Goal: Transaction & Acquisition: Purchase product/service

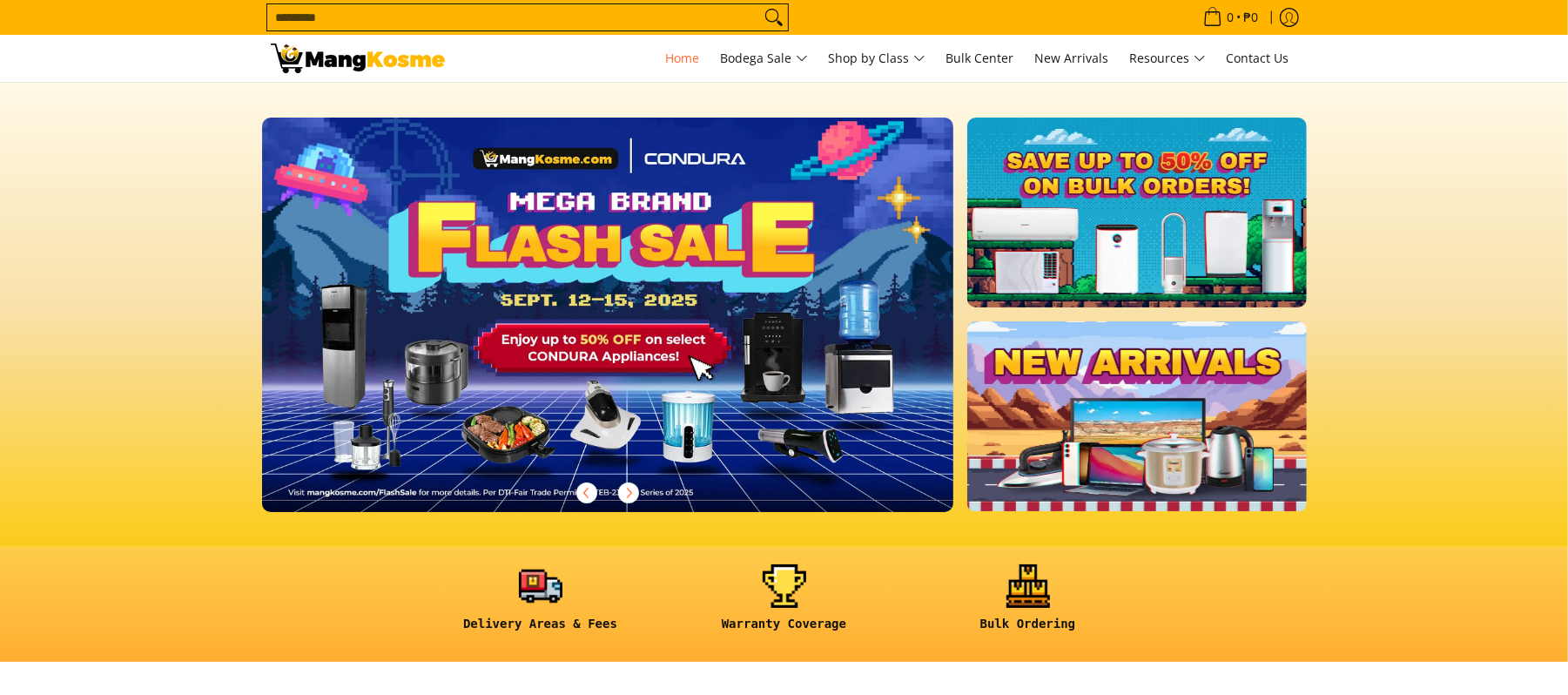
click at [533, 12] on input "Search..." at bounding box center [514, 17] width 493 height 26
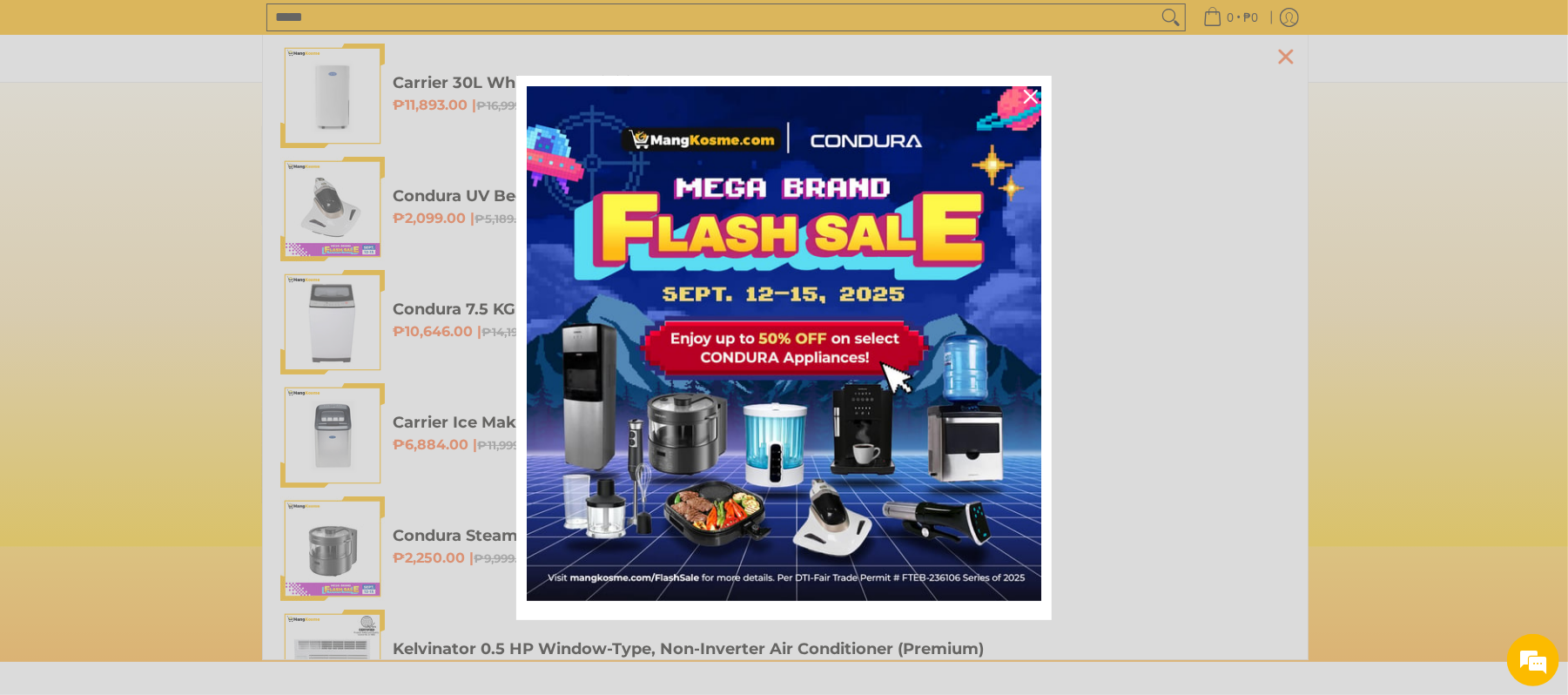
scroll to position [0, 691]
click at [1034, 99] on icon "close icon" at bounding box center [1031, 97] width 14 height 14
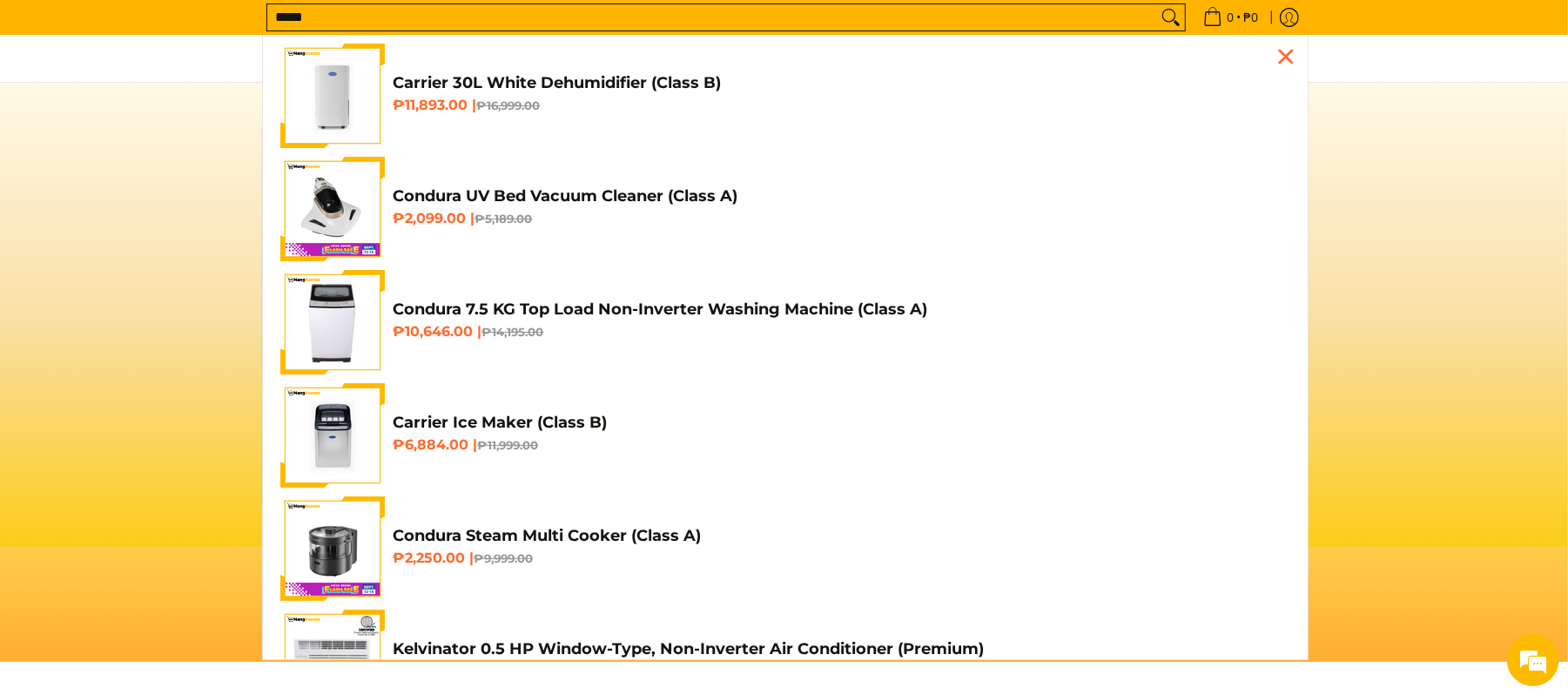
click at [683, 21] on input "*****" at bounding box center [712, 17] width 890 height 26
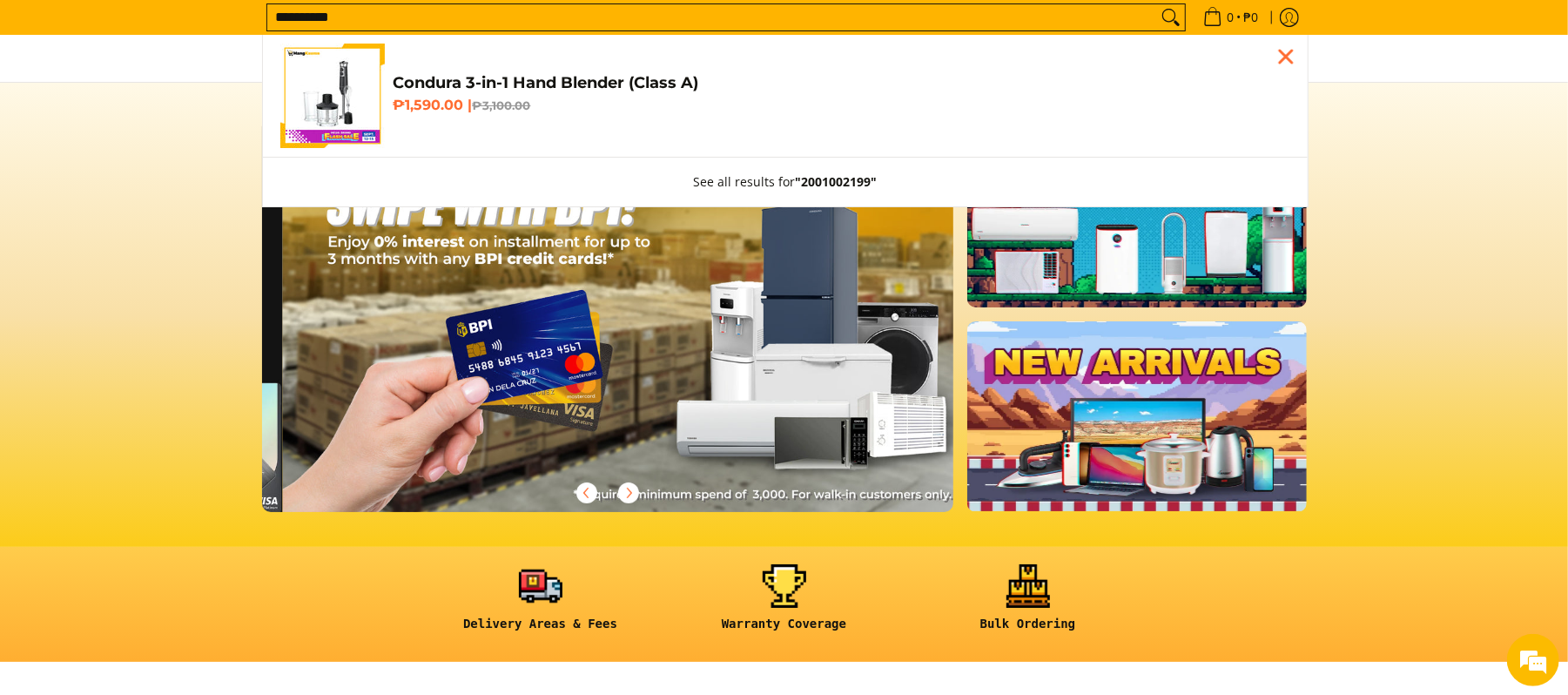
scroll to position [0, 2077]
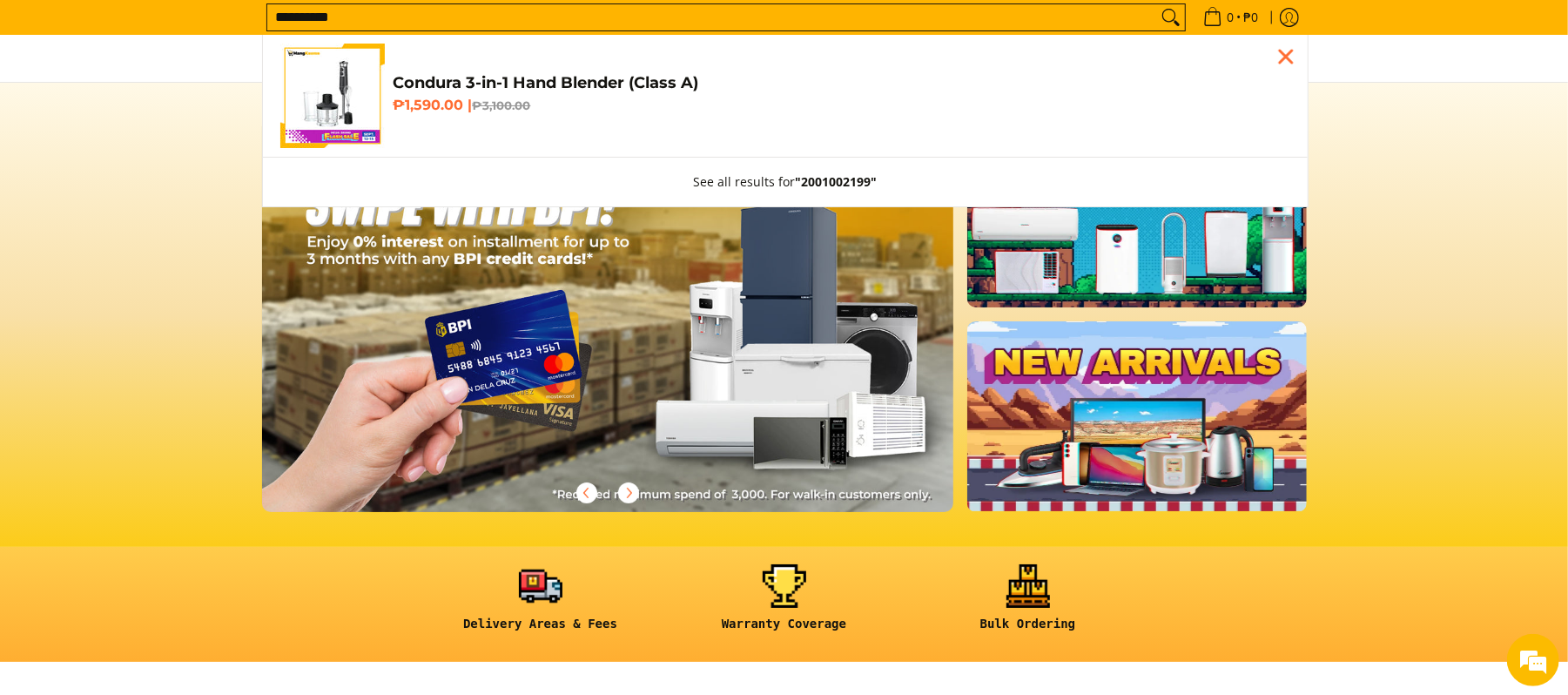
type input "**********"
click at [910, 103] on h6 "₱1,590.00 | ₱3,100.00" at bounding box center [842, 105] width 897 height 17
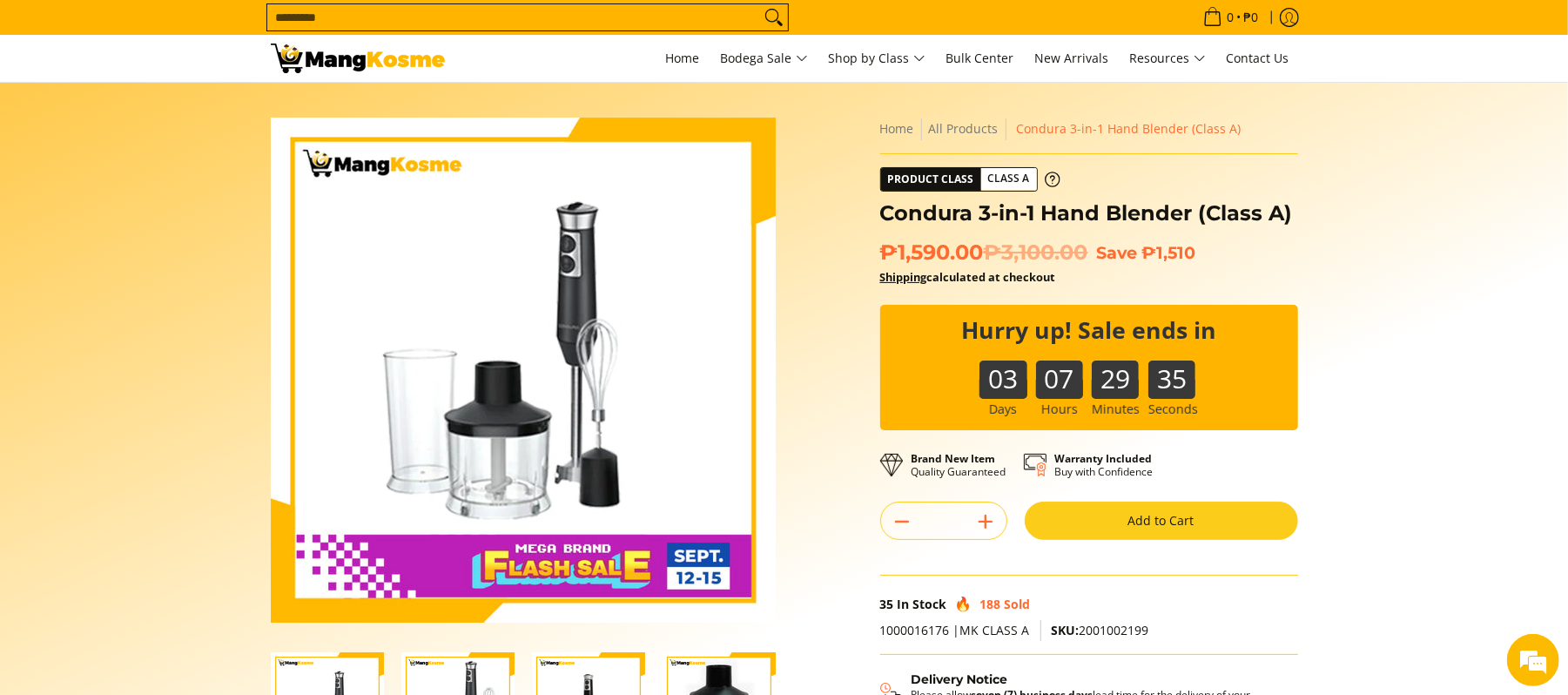
click at [1122, 516] on button "Add to Cart" at bounding box center [1161, 521] width 273 height 38
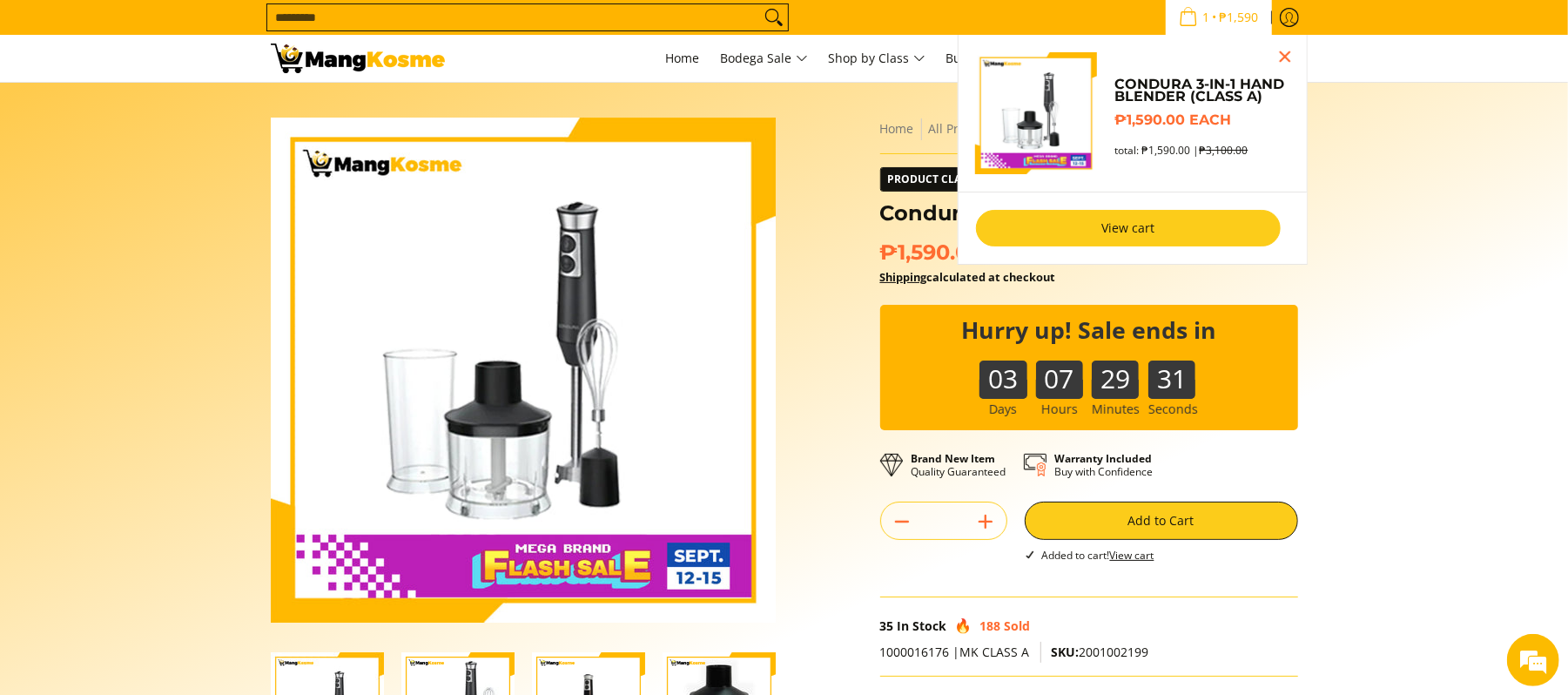
click at [1226, 228] on link "View cart" at bounding box center [1129, 228] width 305 height 36
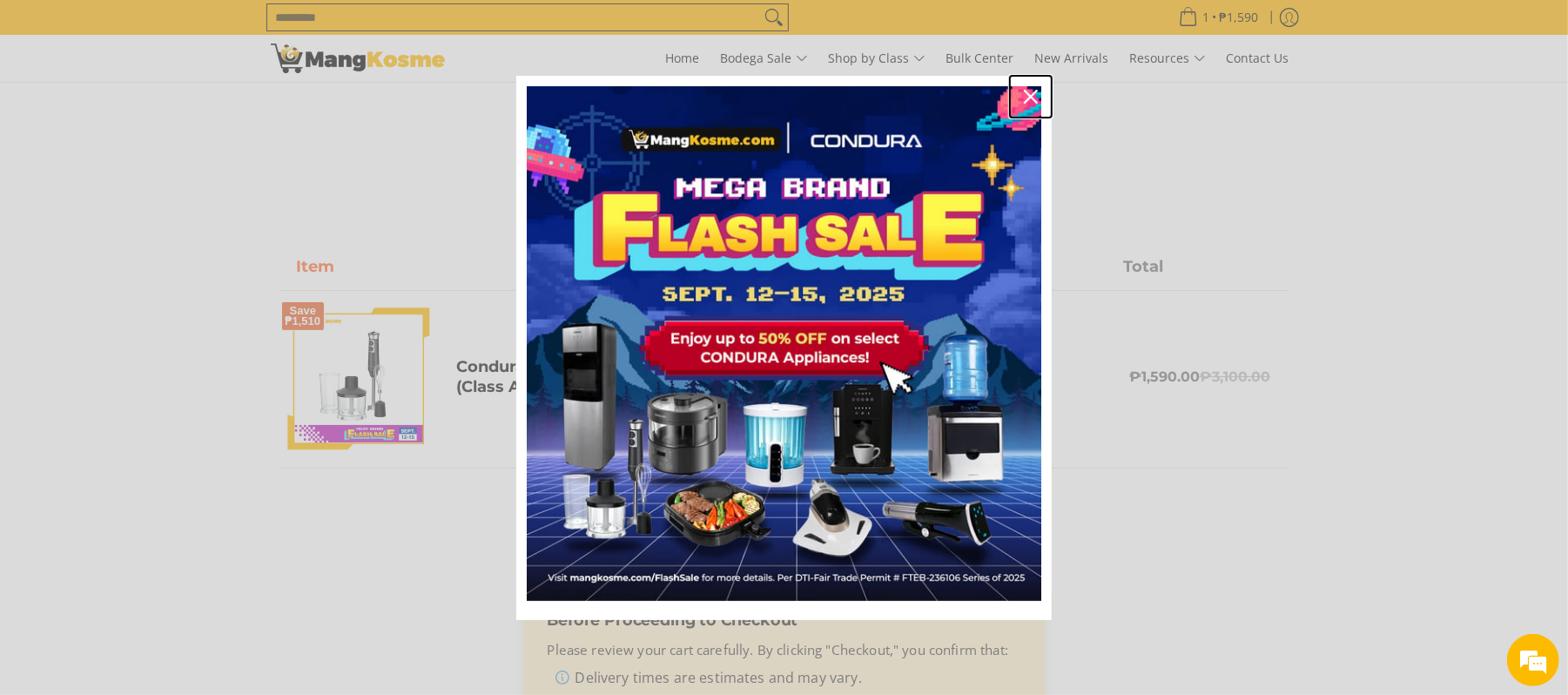
click at [1028, 98] on icon "close icon" at bounding box center [1031, 97] width 14 height 14
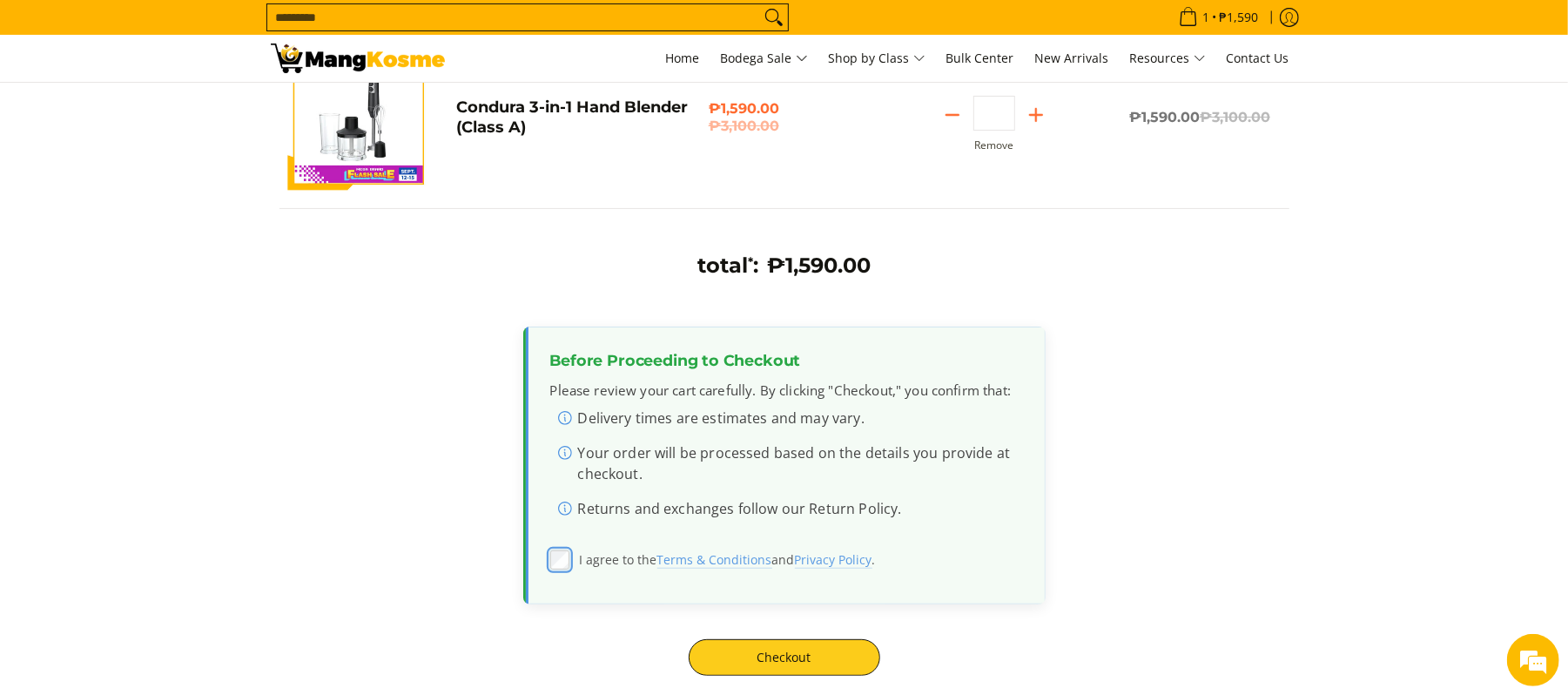
scroll to position [262, 0]
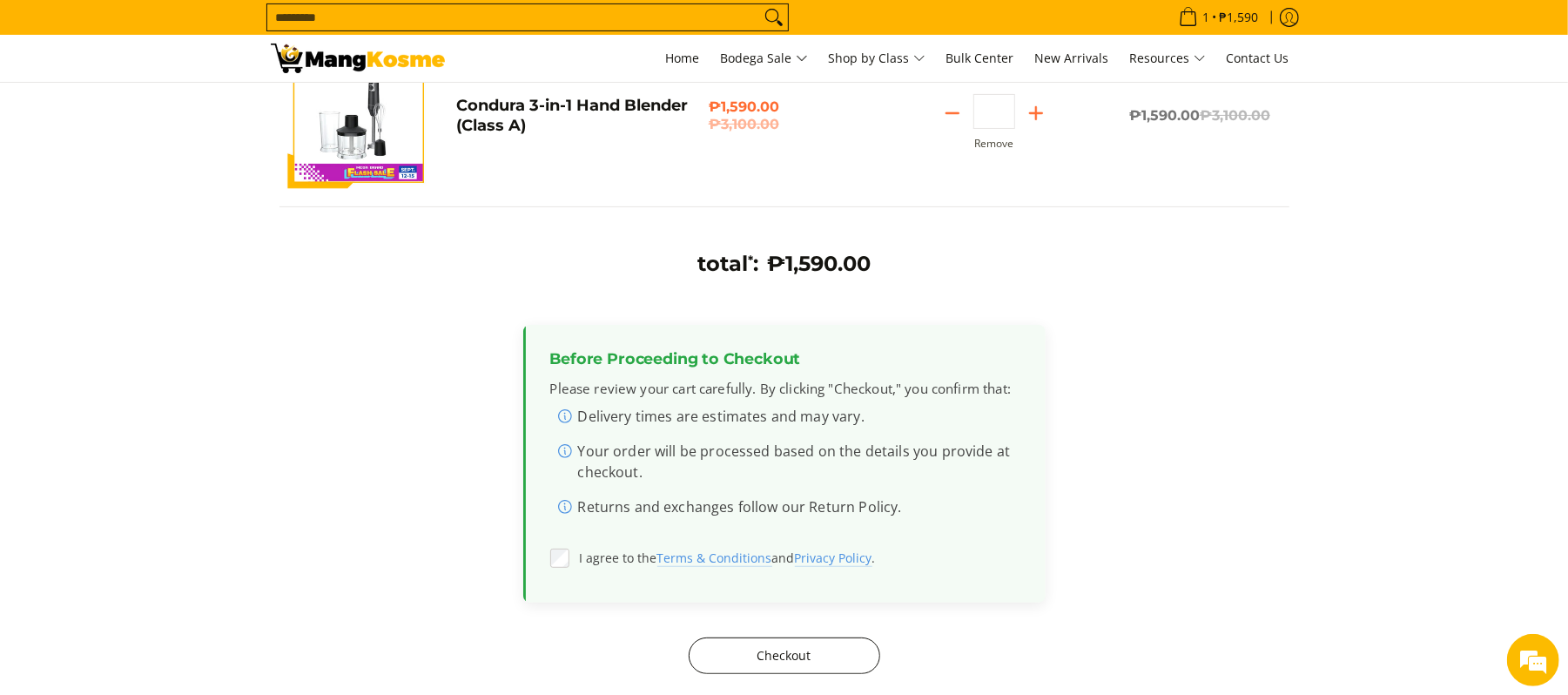
click at [731, 656] on button "Checkout" at bounding box center [785, 656] width 192 height 36
